Goal: Complete application form

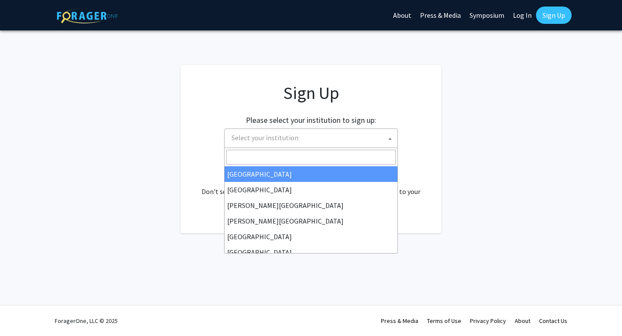
click at [260, 130] on span "Select your institution" at bounding box center [312, 138] width 169 height 18
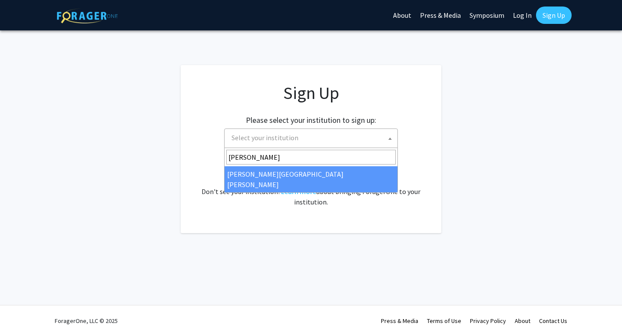
type input "[PERSON_NAME]"
select select "1"
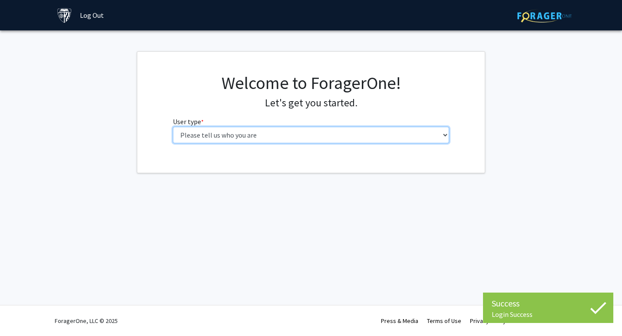
click at [216, 141] on select "Please tell us who you are Undergraduate Student Master's Student Doctoral Cand…" at bounding box center [311, 135] width 277 height 17
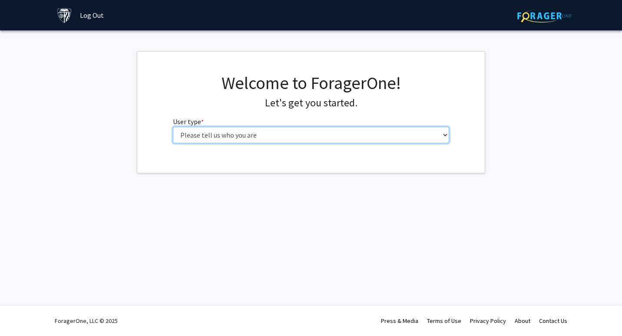
select select "2: masters"
click at [173, 127] on select "Please tell us who you are Undergraduate Student Master's Student Doctoral Cand…" at bounding box center [311, 135] width 277 height 17
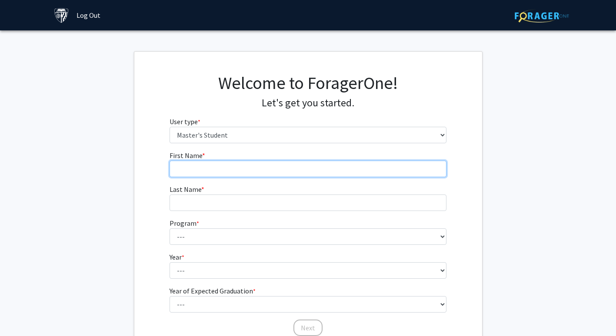
click at [225, 170] on input "First Name * required" at bounding box center [307, 169] width 277 height 17
type input "Jiaming"
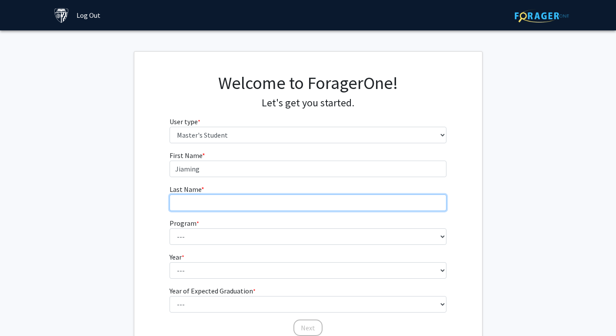
type input "Lin"
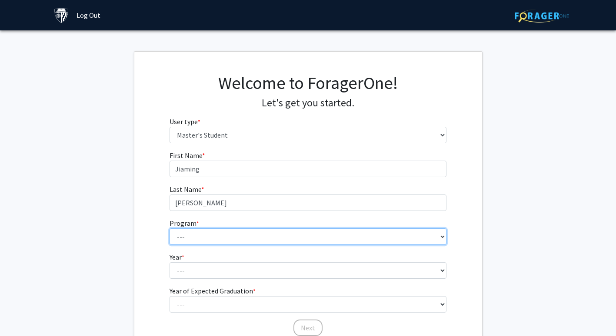
click at [222, 235] on select "--- Anatomy Education Applied and Computational Mathematics Applied Biomedical …" at bounding box center [307, 237] width 277 height 17
select select "98: 83"
click at [169, 229] on select "--- Anatomy Education Applied and Computational Mathematics Applied Biomedical …" at bounding box center [307, 237] width 277 height 17
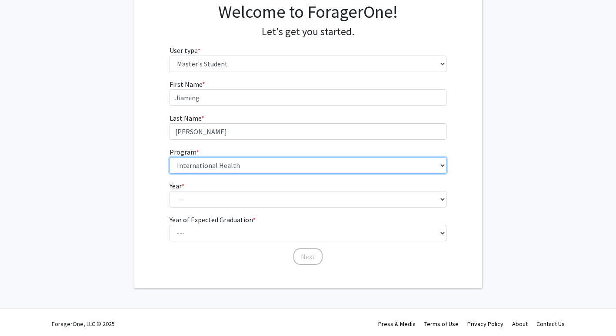
scroll to position [74, 0]
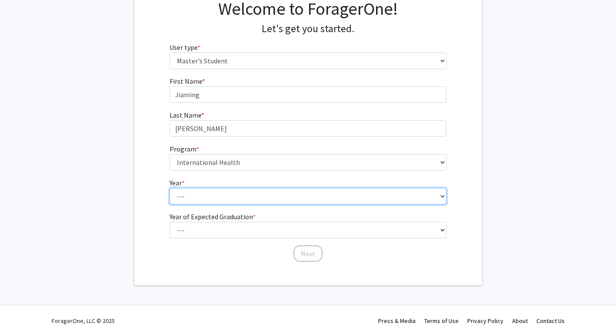
click at [234, 196] on select "--- First Year Second Year" at bounding box center [307, 196] width 277 height 17
select select "1: first_year"
click at [169, 188] on select "--- First Year Second Year" at bounding box center [307, 196] width 277 height 17
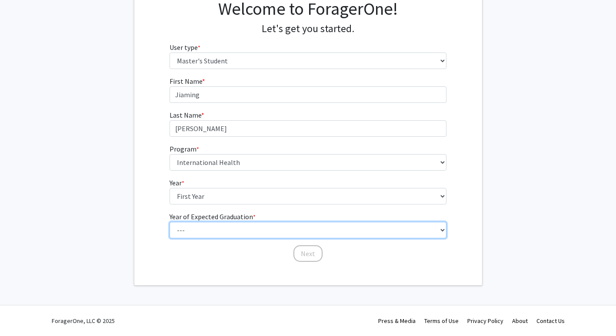
click at [232, 224] on select "--- 2025 2026 2027 2028 2029 2030 2031 2032 2033 2034" at bounding box center [307, 230] width 277 height 17
select select "3: 2027"
click at [169, 222] on select "--- 2025 2026 2027 2028 2029 2030 2031 2032 2033 2034" at bounding box center [307, 230] width 277 height 17
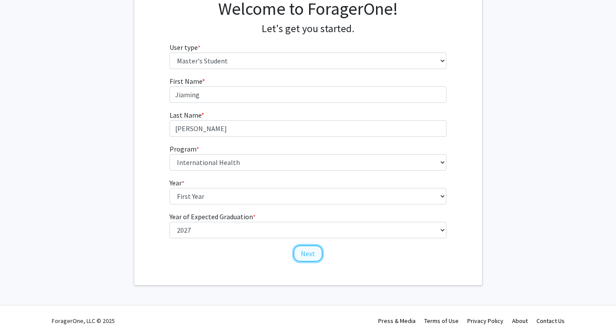
click at [307, 258] on button "Next" at bounding box center [307, 253] width 29 height 17
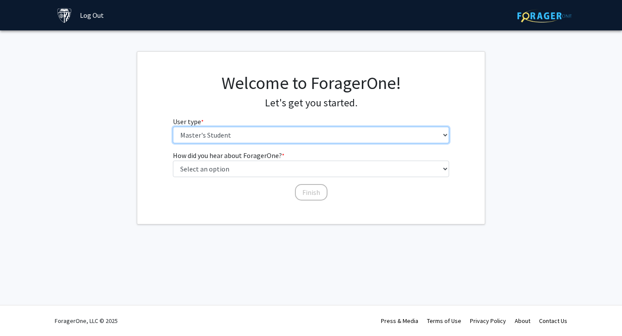
click at [254, 140] on select "Please tell us who you are Undergraduate Student Master's Student Doctoral Cand…" at bounding box center [311, 135] width 277 height 17
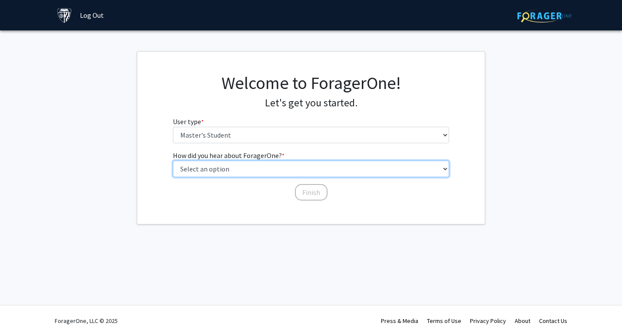
click at [255, 173] on select "Select an option Peer/student recommendation Faculty/staff recommendation Unive…" at bounding box center [311, 169] width 277 height 17
select select "3: university_website"
click at [173, 161] on select "Select an option Peer/student recommendation Faculty/staff recommendation Unive…" at bounding box center [311, 169] width 277 height 17
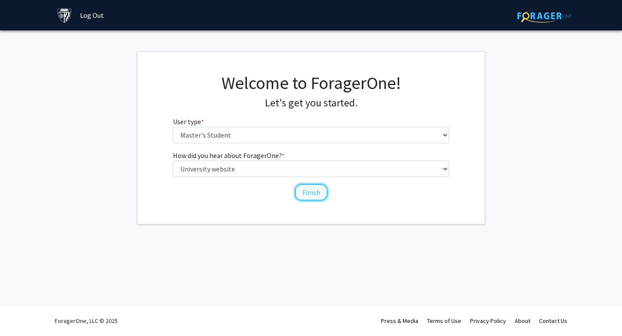
click at [313, 187] on button "Finish" at bounding box center [311, 192] width 33 height 17
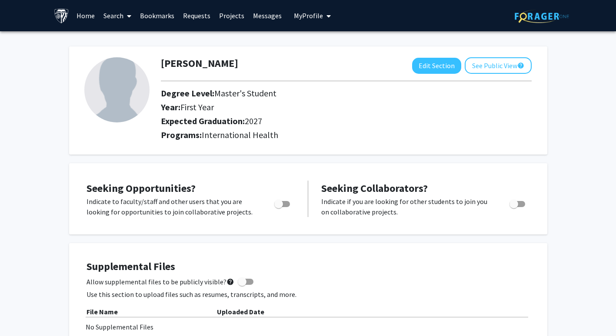
click at [78, 16] on link "Home" at bounding box center [85, 15] width 27 height 30
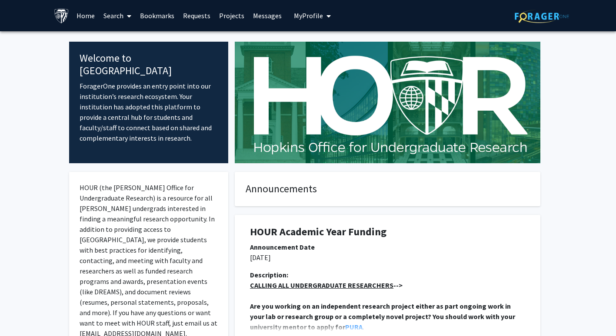
click at [111, 15] on link "Search" at bounding box center [117, 15] width 36 height 30
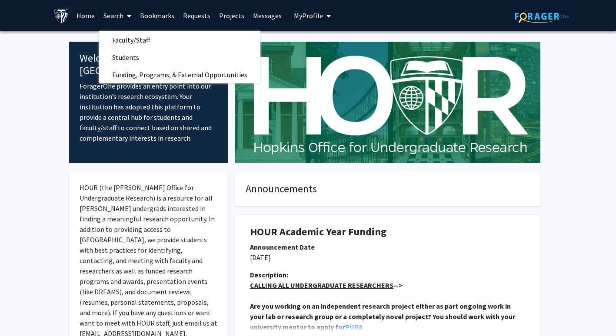
click at [309, 13] on span "My Profile" at bounding box center [308, 15] width 29 height 9
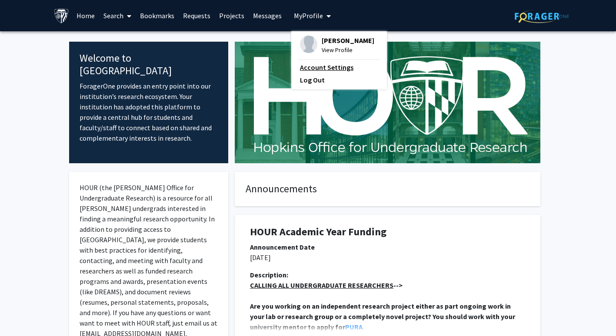
click at [314, 66] on link "Account Settings" at bounding box center [339, 67] width 78 height 10
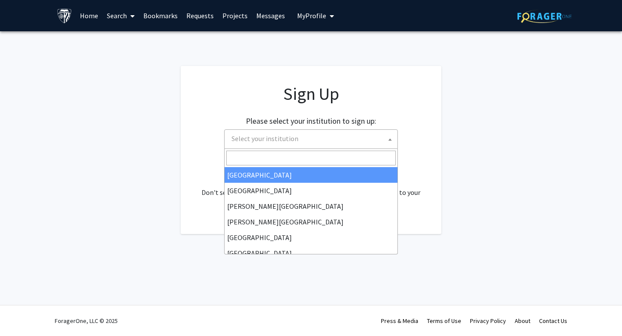
click at [309, 144] on span "Select your institution" at bounding box center [312, 139] width 169 height 18
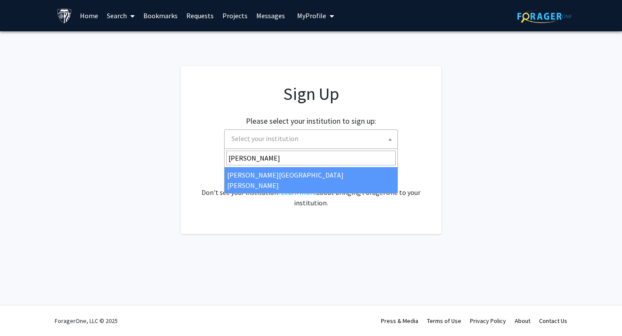
type input "[PERSON_NAME]"
select select "1"
